Goal: Complete application form

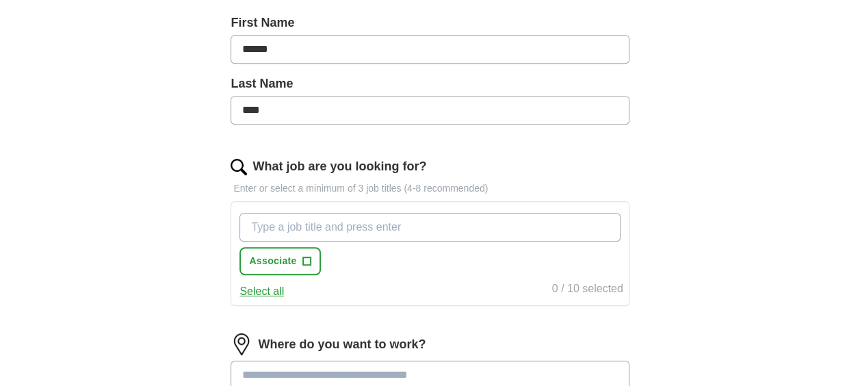
scroll to position [391, 0]
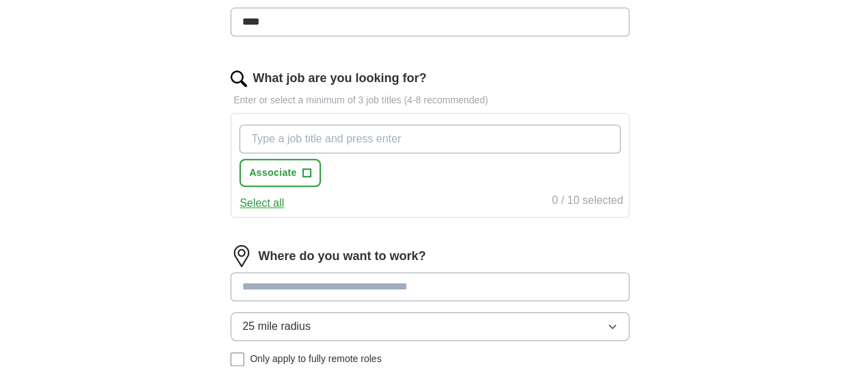
click at [387, 134] on input "What job are you looking for?" at bounding box center [430, 139] width 381 height 29
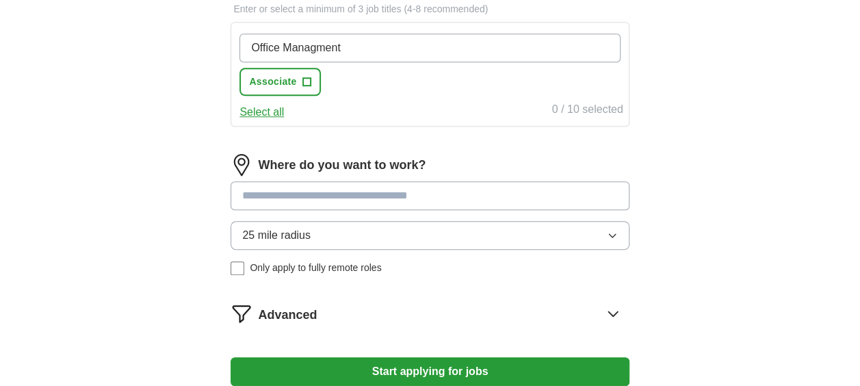
scroll to position [493, 0]
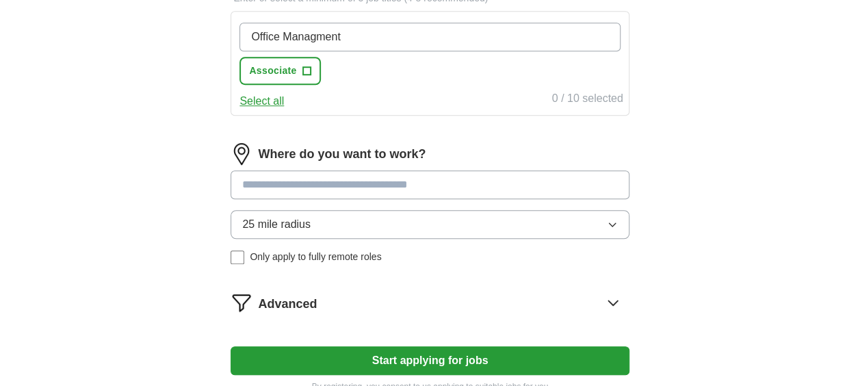
type input "Office Managment"
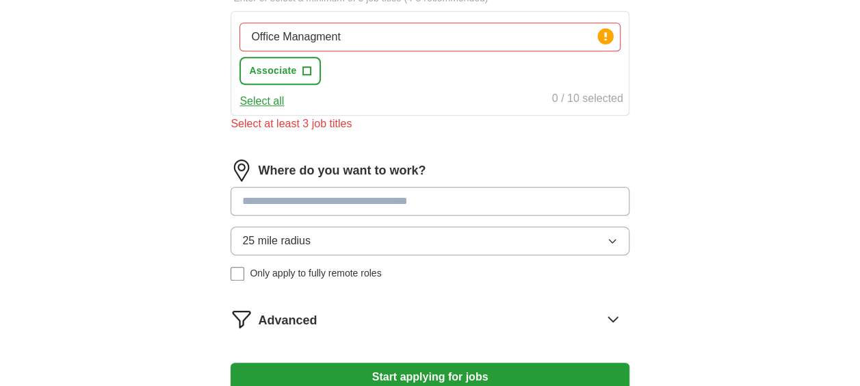
click at [369, 177] on div "Where do you want to work? 25 mile radius Only apply to fully remote roles" at bounding box center [430, 225] width 398 height 132
type input "*********"
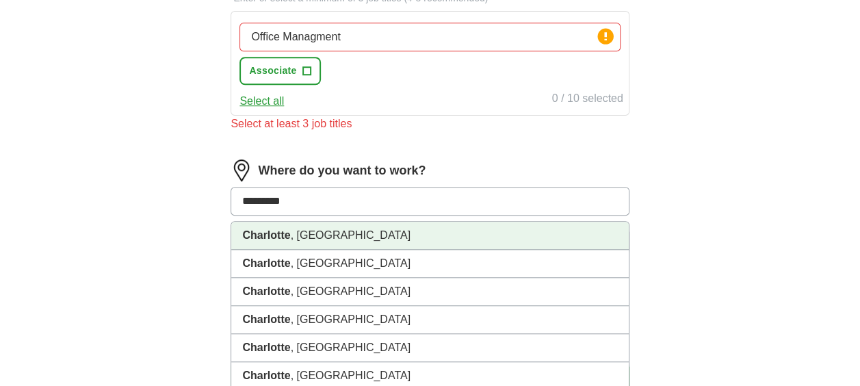
click at [309, 230] on li "Charlotte , NC" at bounding box center [429, 236] width 397 height 28
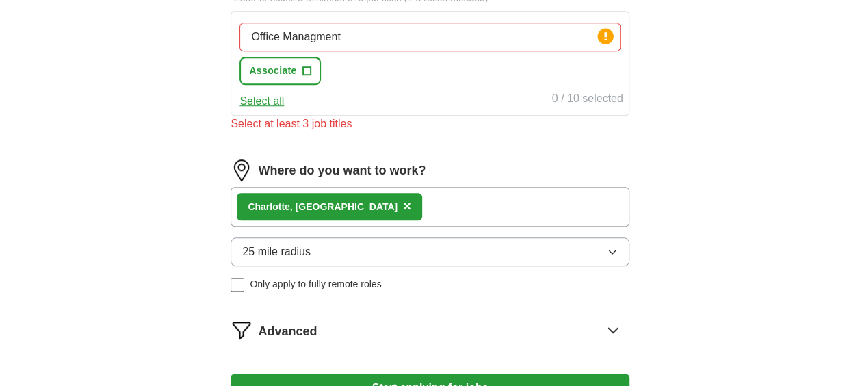
click at [372, 196] on div "Charlotte , NC ×" at bounding box center [430, 207] width 398 height 40
click at [359, 38] on input "Office Managment" at bounding box center [430, 37] width 381 height 29
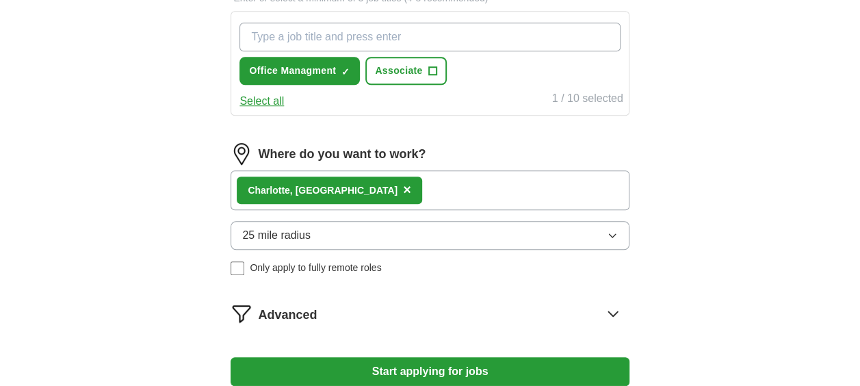
click at [380, 38] on input "What job are you looking for?" at bounding box center [430, 37] width 381 height 29
type input "Human Resources Assistant"
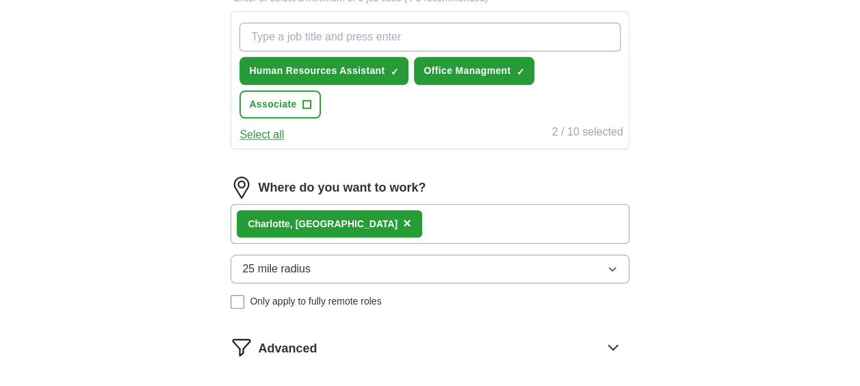
click at [378, 221] on div "Charlotte , NC ×" at bounding box center [430, 224] width 398 height 40
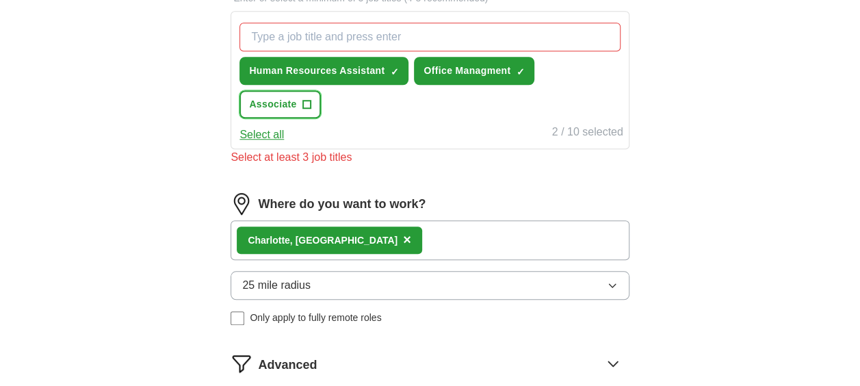
click at [309, 101] on span "+" at bounding box center [307, 104] width 8 height 11
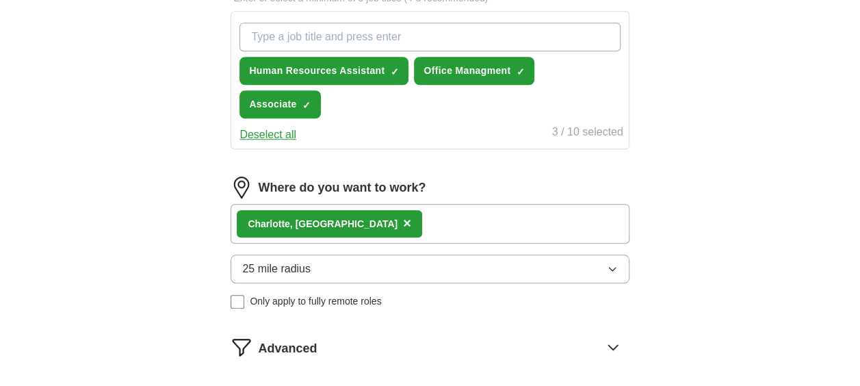
click at [357, 217] on div "Charlotte , NC ×" at bounding box center [430, 224] width 398 height 40
click at [355, 226] on div "Charlotte , NC ×" at bounding box center [430, 224] width 398 height 40
click at [403, 220] on span "×" at bounding box center [407, 223] width 8 height 15
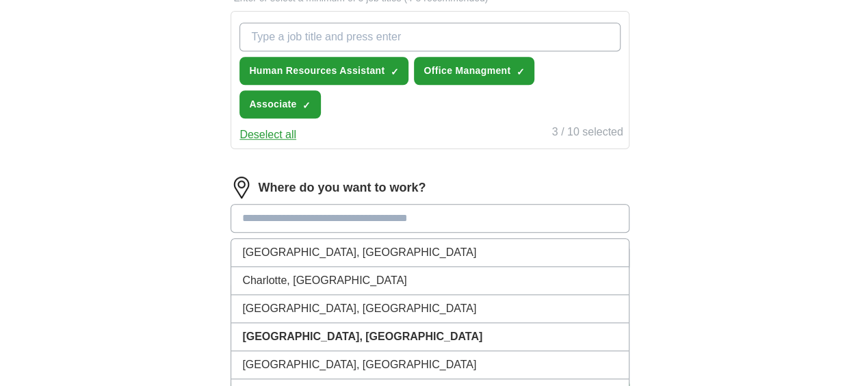
click at [303, 216] on input at bounding box center [430, 218] width 398 height 29
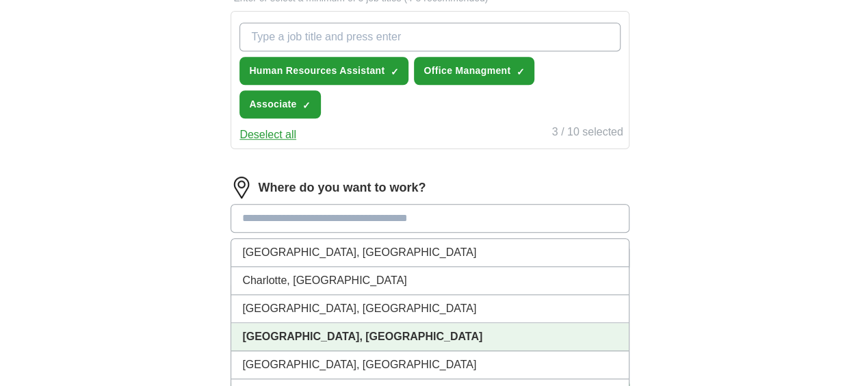
click at [267, 334] on strong "[GEOGRAPHIC_DATA], [GEOGRAPHIC_DATA]" at bounding box center [362, 337] width 240 height 12
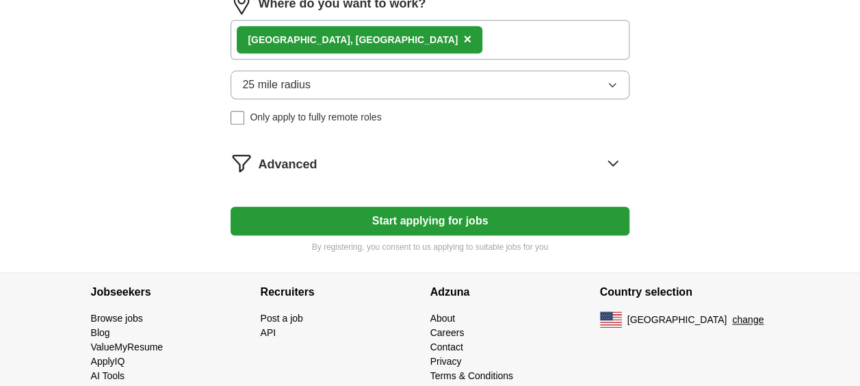
scroll to position [697, 0]
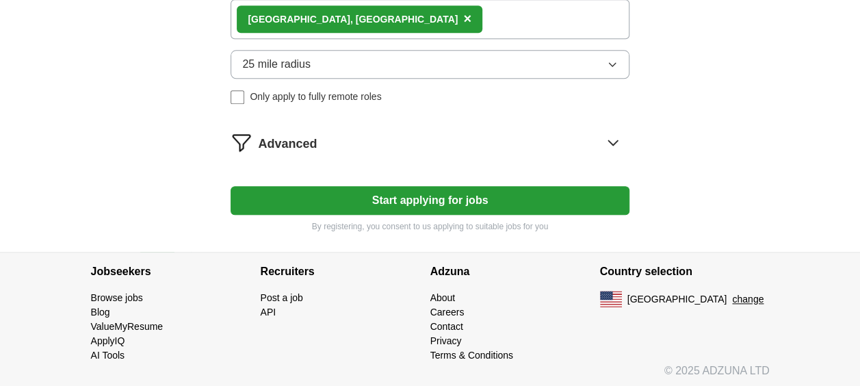
click at [423, 201] on button "Start applying for jobs" at bounding box center [430, 200] width 398 height 29
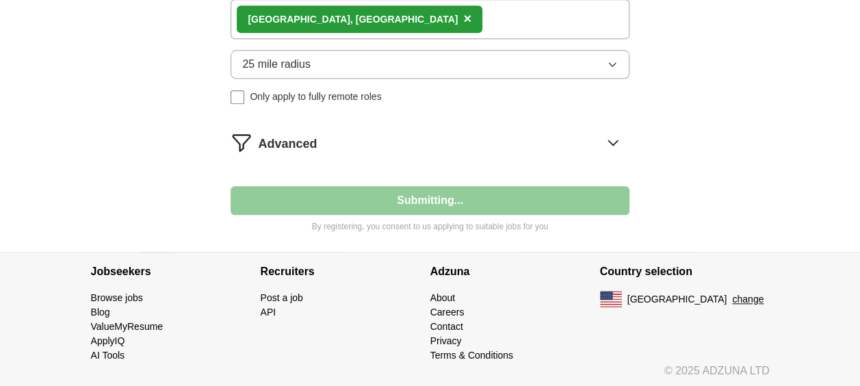
select select "**"
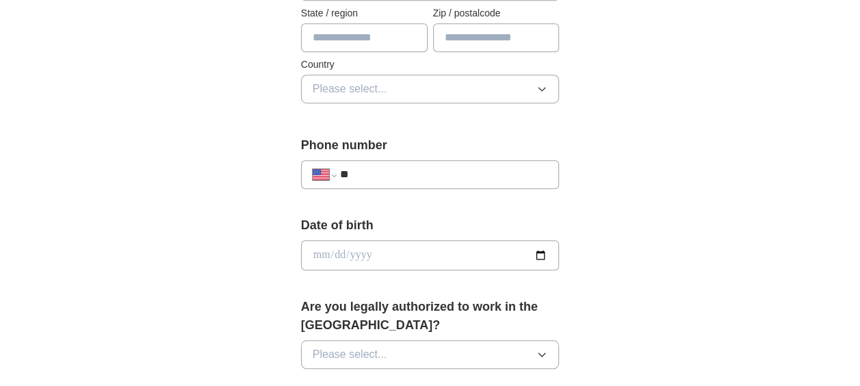
scroll to position [216, 0]
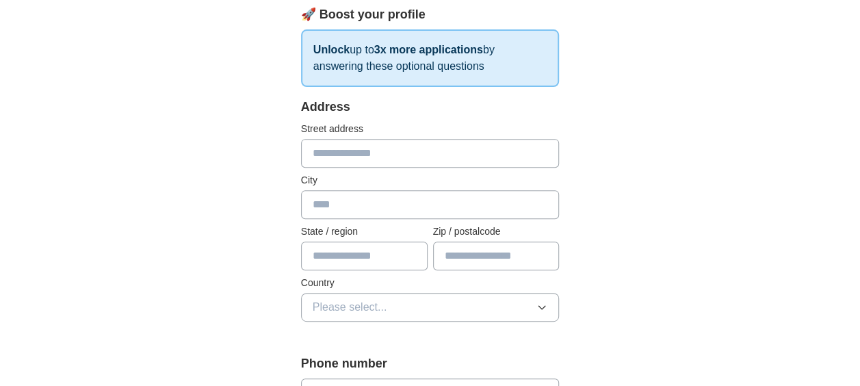
click at [423, 146] on input "text" at bounding box center [430, 153] width 259 height 29
type input "**********"
type input "*********"
type input "**"
type input "*****"
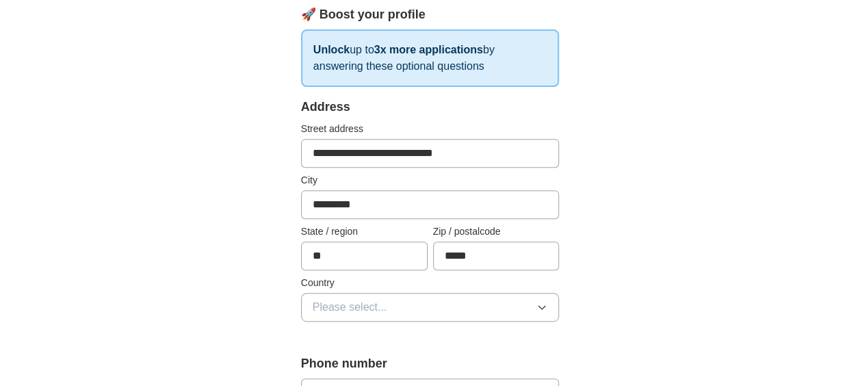
type input "**********"
drag, startPoint x: 339, startPoint y: 255, endPoint x: 278, endPoint y: 263, distance: 62.2
type input "**"
click at [541, 307] on icon "button" at bounding box center [542, 307] width 11 height 11
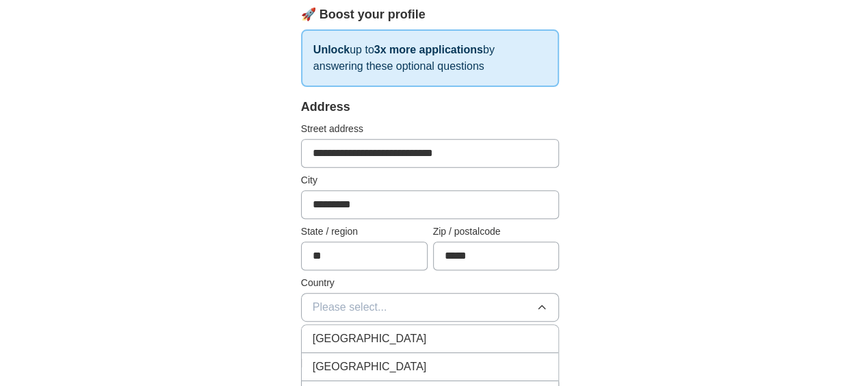
click at [470, 359] on div "United States" at bounding box center [430, 367] width 235 height 16
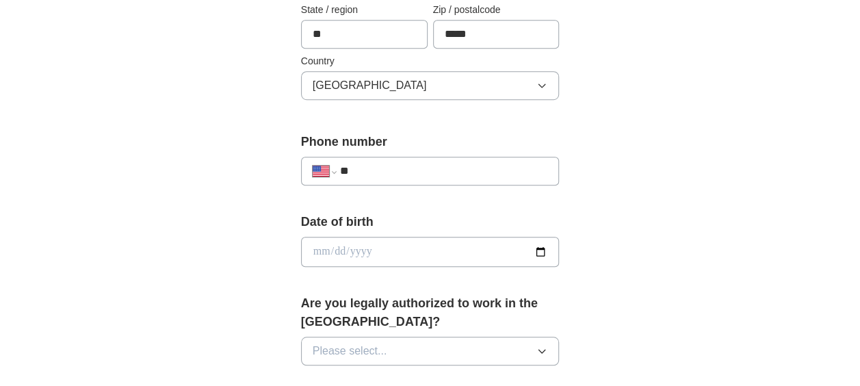
scroll to position [526, 0]
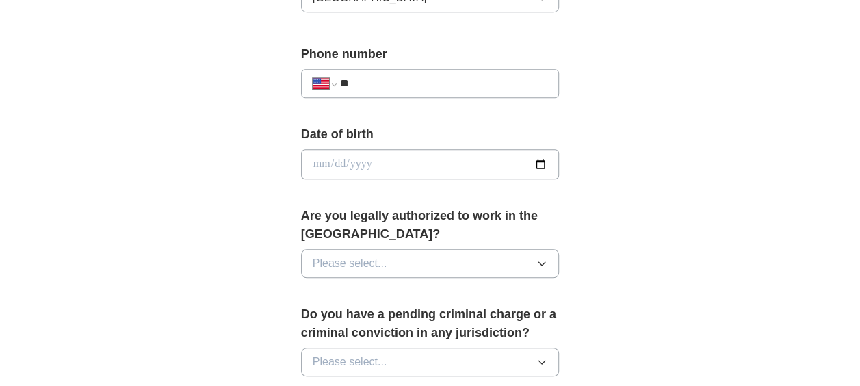
click at [415, 83] on input "**" at bounding box center [444, 83] width 208 height 16
type input "**********"
click at [402, 167] on input "date" at bounding box center [430, 164] width 259 height 30
type input "**********"
click at [410, 261] on button "Please select..." at bounding box center [430, 263] width 259 height 29
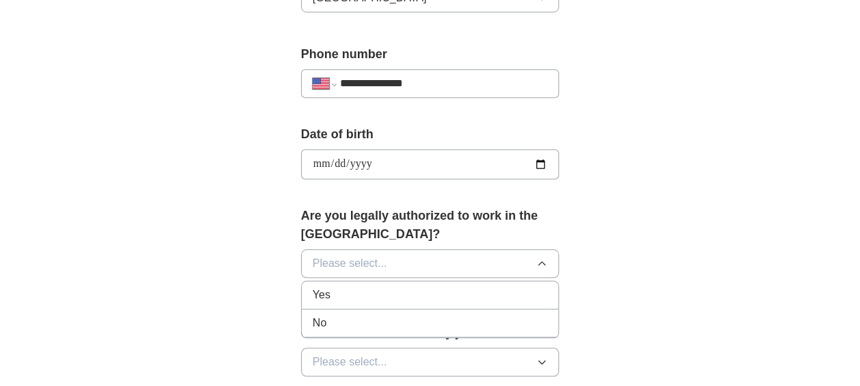
click at [381, 301] on li "Yes" at bounding box center [430, 295] width 257 height 28
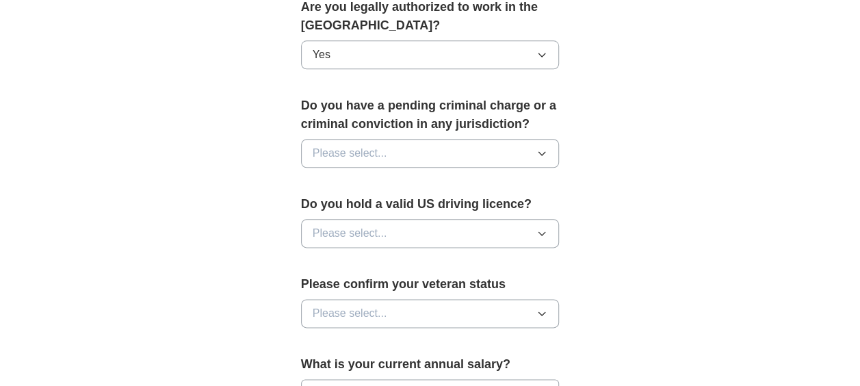
scroll to position [755, 0]
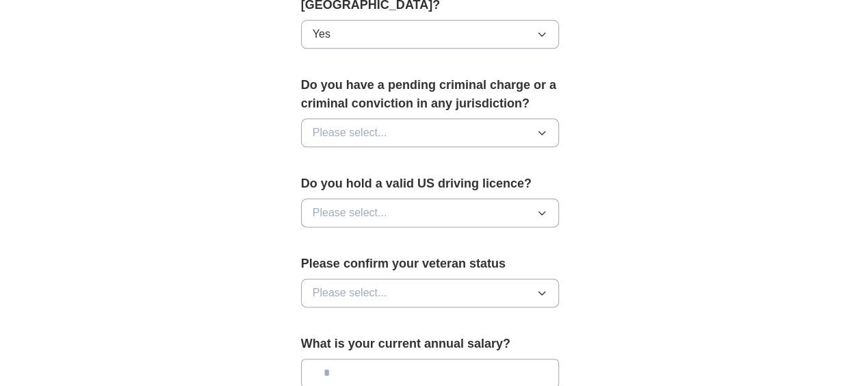
click at [465, 132] on button "Please select..." at bounding box center [430, 132] width 259 height 29
click at [418, 185] on div "No" at bounding box center [430, 192] width 235 height 16
click at [415, 208] on button "Please select..." at bounding box center [430, 212] width 259 height 29
click at [395, 246] on div "Yes" at bounding box center [430, 244] width 235 height 16
click at [408, 285] on button "Please select..." at bounding box center [430, 293] width 259 height 29
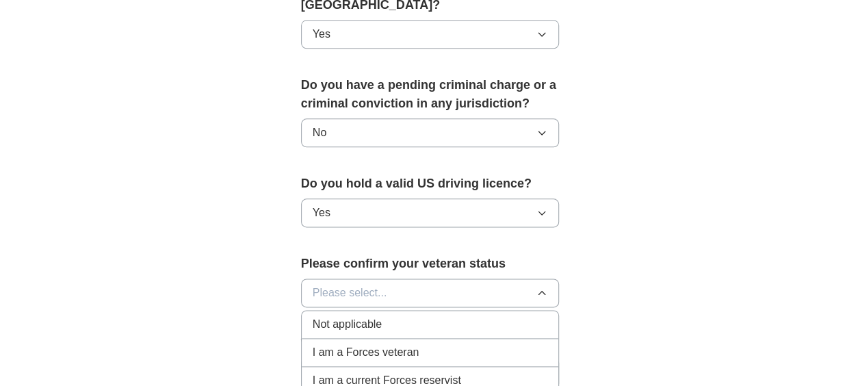
click at [386, 316] on div "Not applicable" at bounding box center [430, 324] width 235 height 16
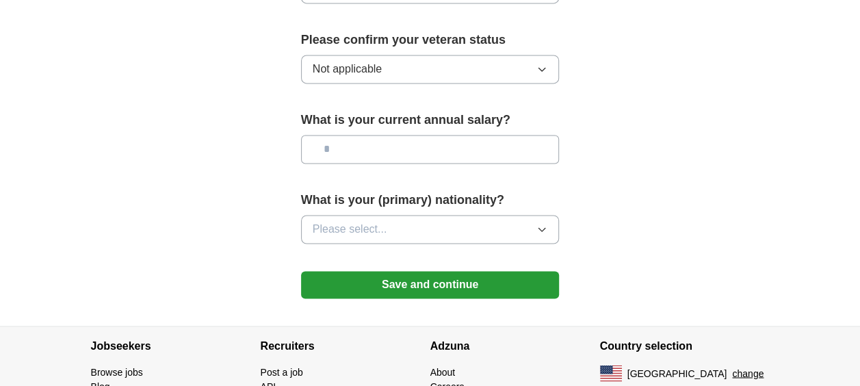
scroll to position [1007, 0]
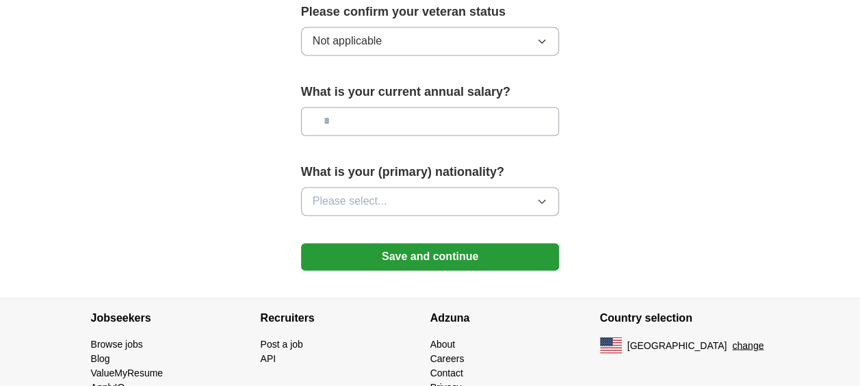
click at [463, 120] on input "text" at bounding box center [430, 121] width 259 height 29
type input "*******"
click at [447, 196] on button "Please select..." at bounding box center [430, 201] width 259 height 29
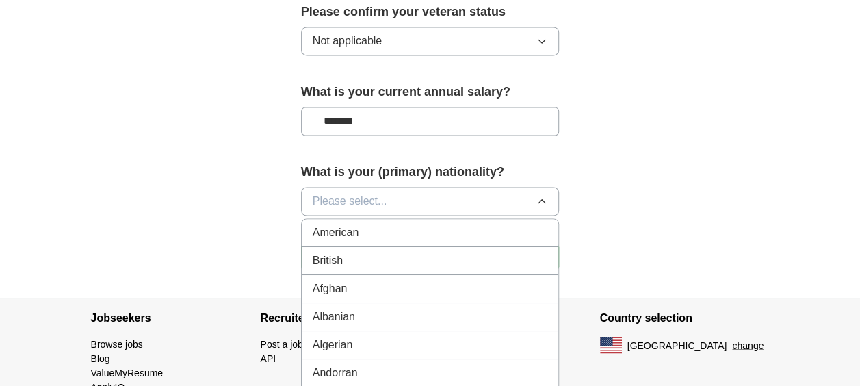
click at [400, 233] on div "American" at bounding box center [430, 232] width 235 height 16
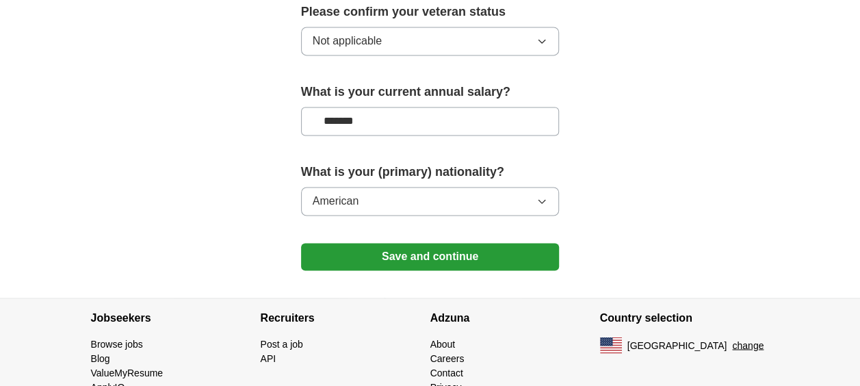
click at [430, 250] on button "Save and continue" at bounding box center [430, 256] width 259 height 27
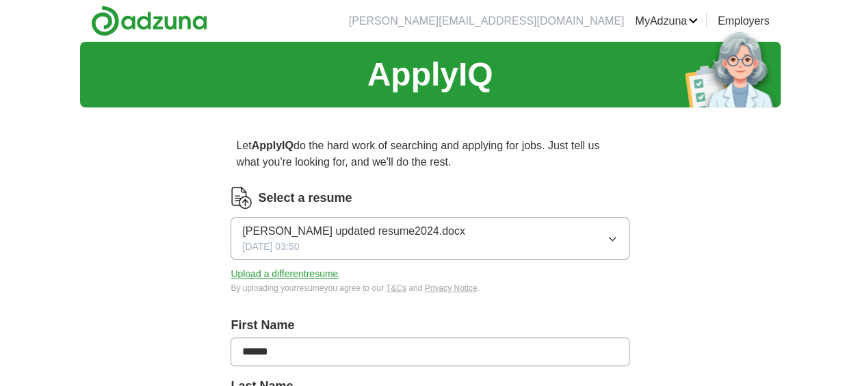
click at [315, 277] on button "Upload a different resume" at bounding box center [284, 274] width 107 height 14
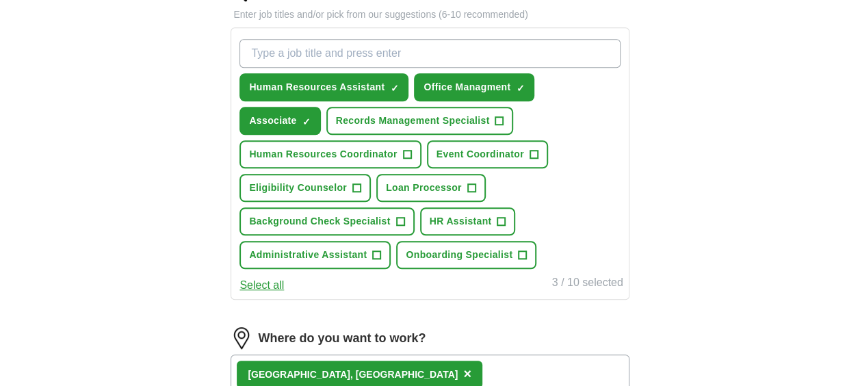
scroll to position [480, 0]
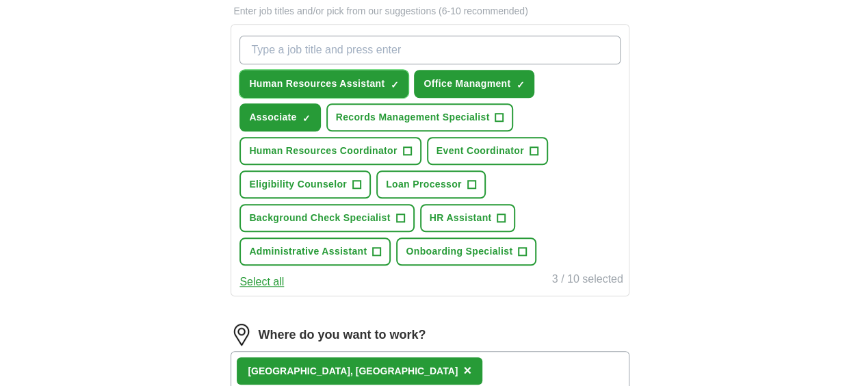
click at [0, 0] on span "×" at bounding box center [0, 0] width 0 height 0
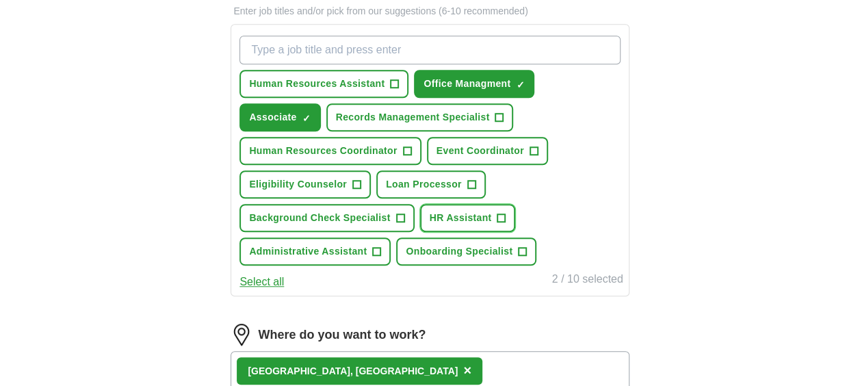
click at [500, 213] on span "+" at bounding box center [502, 218] width 8 height 11
click at [0, 0] on span "×" at bounding box center [0, 0] width 0 height 0
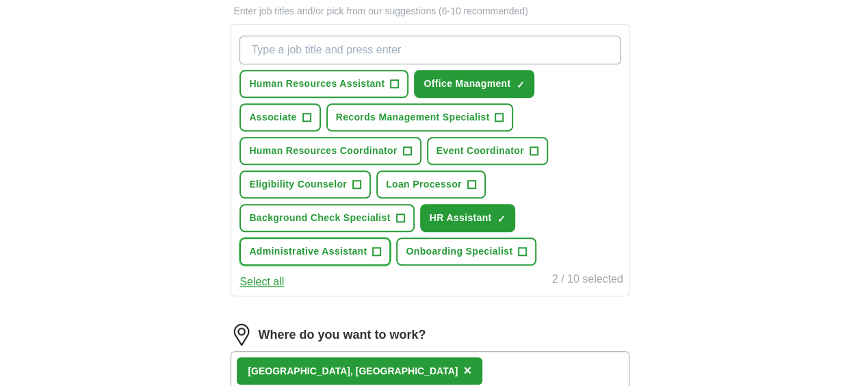
click at [372, 247] on span "+" at bounding box center [376, 251] width 9 height 9
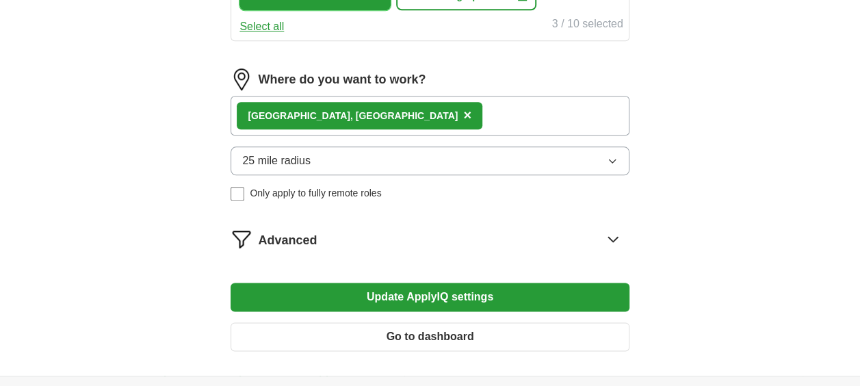
scroll to position [743, 0]
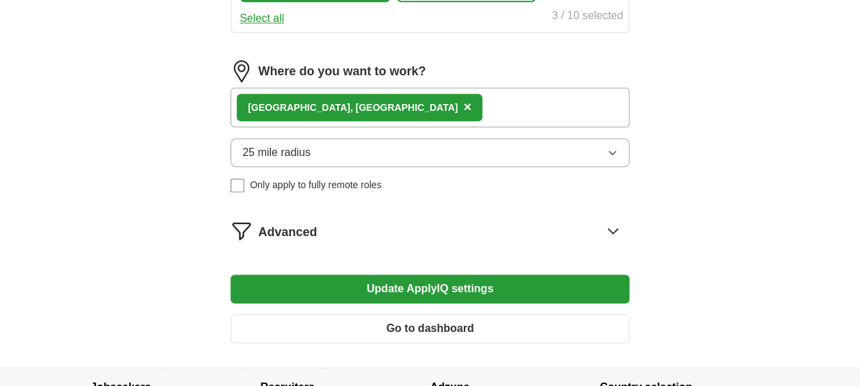
click at [417, 285] on button "Update ApplyIQ settings" at bounding box center [430, 288] width 398 height 29
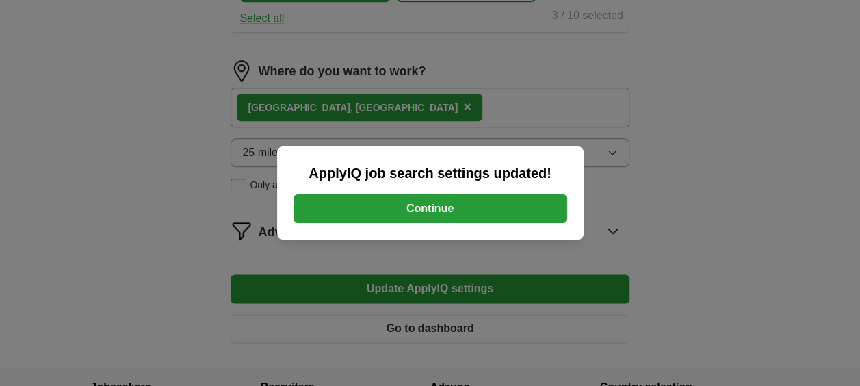
click at [435, 210] on button "Continue" at bounding box center [431, 208] width 274 height 29
